Goal: Task Accomplishment & Management: Manage account settings

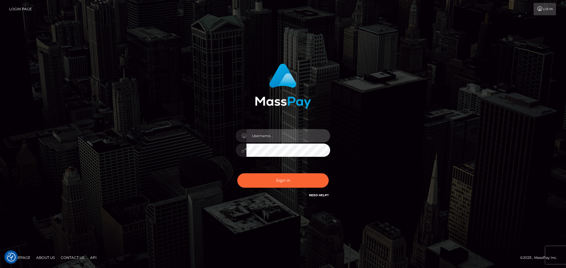
click at [283, 135] on input "text" at bounding box center [288, 135] width 84 height 13
type input "Seleen"
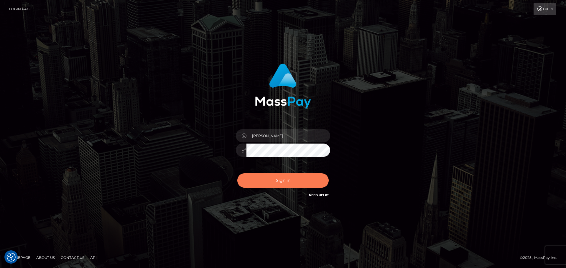
click at [290, 181] on button "Sign in" at bounding box center [282, 181] width 91 height 14
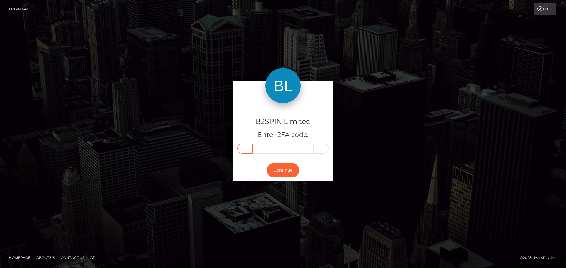
paste input "7"
type input "7"
type input "9"
type input "7"
type input "1"
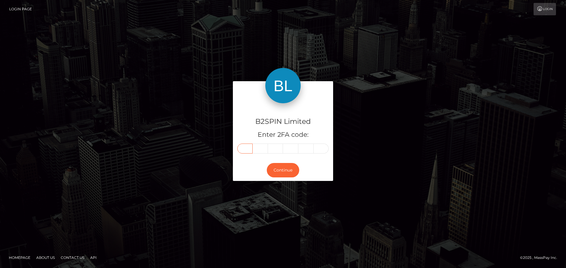
type input "0"
type input "2"
click at [282, 167] on button "Continue" at bounding box center [283, 170] width 32 height 14
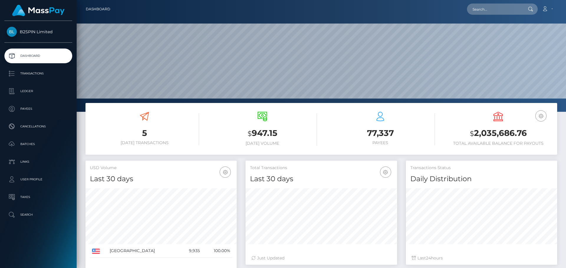
scroll to position [105, 151]
